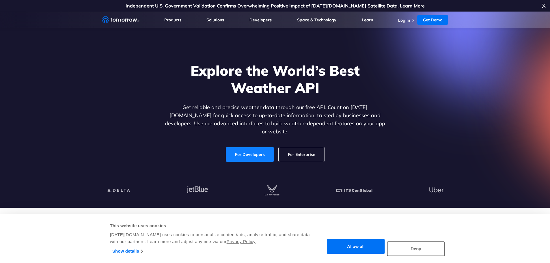
click at [253, 147] on link "For Developers" at bounding box center [250, 154] width 48 height 14
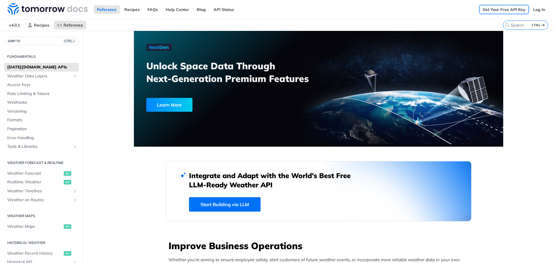
click at [483, 10] on link "Get Your Free API Key" at bounding box center [504, 9] width 49 height 9
click at [531, 11] on link "Log In" at bounding box center [539, 9] width 18 height 9
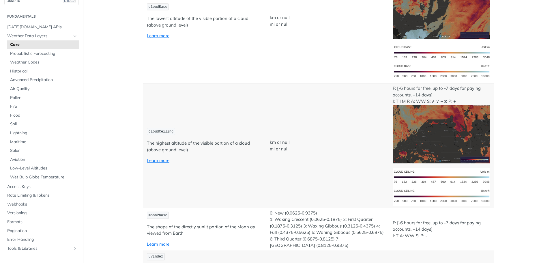
scroll to position [149, 0]
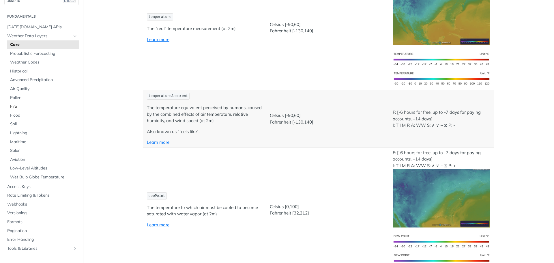
click at [16, 111] on link "Fire" at bounding box center [43, 106] width 72 height 9
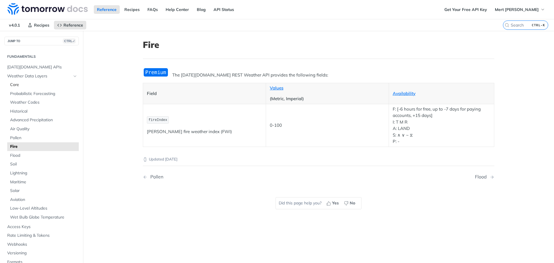
click at [18, 83] on span "Core" at bounding box center [43, 85] width 67 height 6
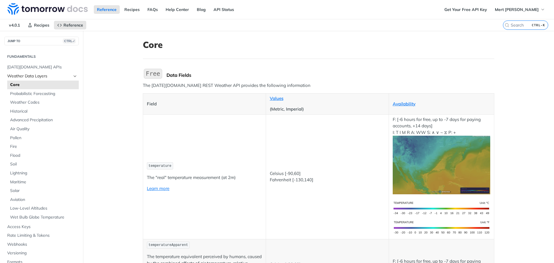
click at [29, 80] on link "Weather Data Layers" at bounding box center [41, 76] width 74 height 9
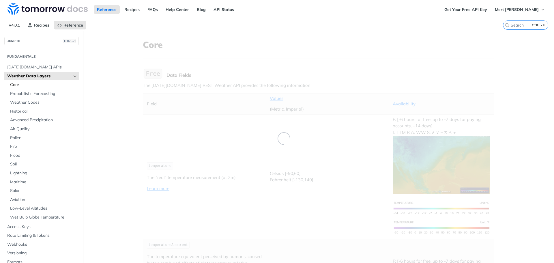
click at [29, 82] on link "Core" at bounding box center [43, 85] width 72 height 9
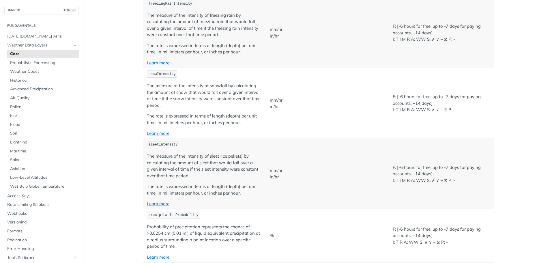
scroll to position [1238, 0]
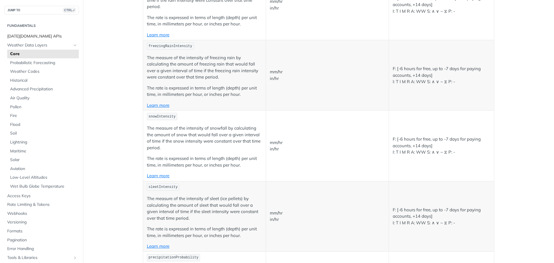
click at [40, 37] on span "[DATE][DOMAIN_NAME] APIs" at bounding box center [42, 36] width 70 height 6
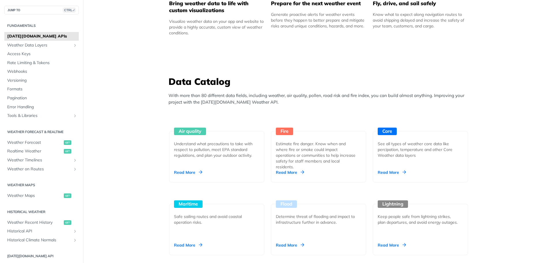
scroll to position [372, 0]
